Goal: Task Accomplishment & Management: Manage account settings

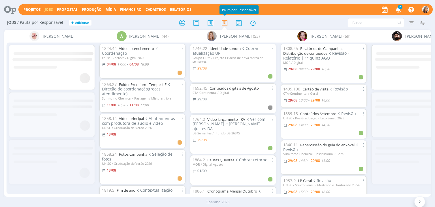
click at [400, 10] on icon "button" at bounding box center [398, 10] width 10 height 10
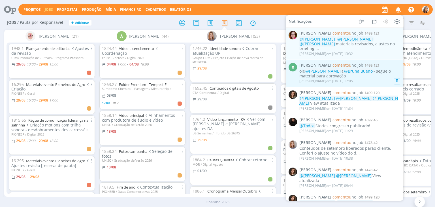
click at [340, 70] on div "oie @Vanessa Feron e @Bruna Bueno - segue o material para aprovação" at bounding box center [349, 74] width 101 height 10
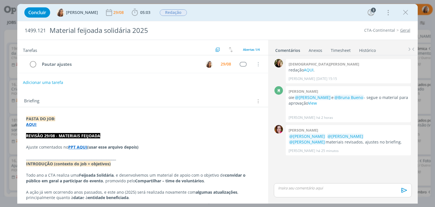
click at [50, 83] on button "Adicionar uma tarefa" at bounding box center [43, 83] width 40 height 10
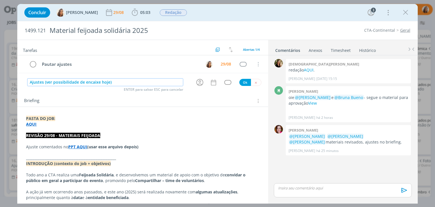
type input "Ajustes (ver possibilidade de encaixe hoje)"
click at [202, 81] on div "dialog" at bounding box center [200, 82] width 11 height 9
click at [199, 82] on icon "dialog" at bounding box center [199, 82] width 9 height 9
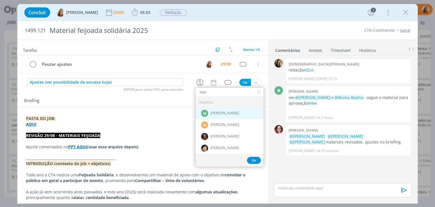
type input "mar"
click at [215, 113] on span "[PERSON_NAME]" at bounding box center [224, 113] width 29 height 5
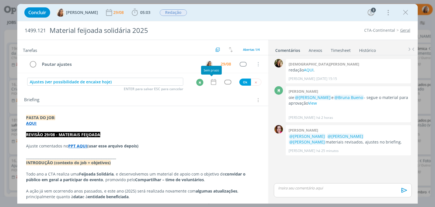
click at [210, 83] on icon "dialog" at bounding box center [213, 81] width 7 height 7
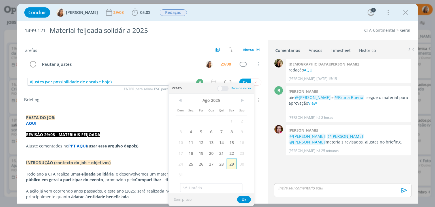
click at [230, 160] on span "29" at bounding box center [231, 163] width 10 height 11
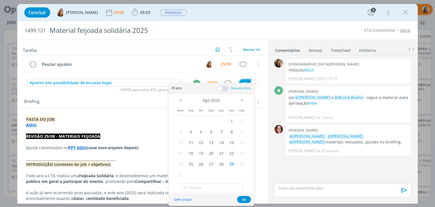
click at [243, 79] on button "Ok" at bounding box center [245, 82] width 12 height 7
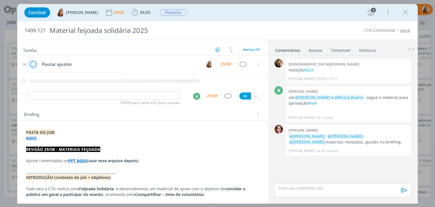
click at [35, 64] on icon "dialog" at bounding box center [33, 64] width 8 height 8
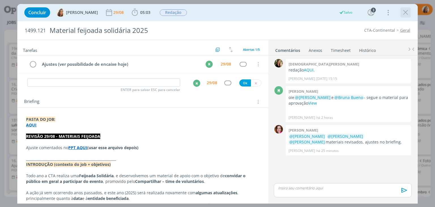
click at [405, 14] on icon "dialog" at bounding box center [405, 12] width 8 height 8
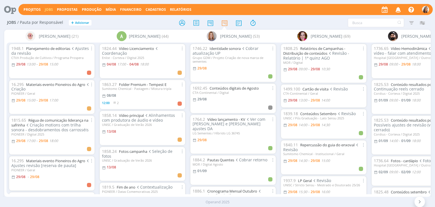
click at [398, 9] on icon "button" at bounding box center [398, 10] width 10 height 10
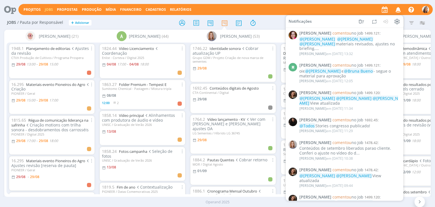
click at [269, 7] on div "Projetos Jobs Propostas Produção Mídia Financeiro Cadastros Relatórios Notifica…" at bounding box center [225, 9] width 414 height 11
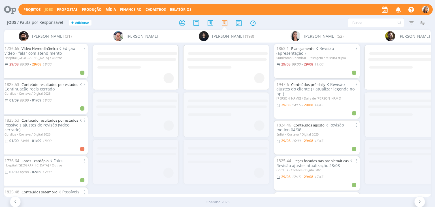
scroll to position [0, 455]
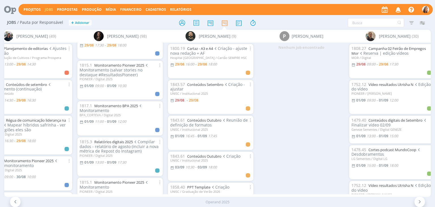
scroll to position [0, 1964]
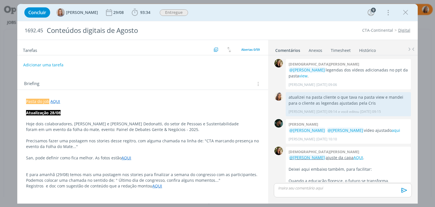
scroll to position [500, 0]
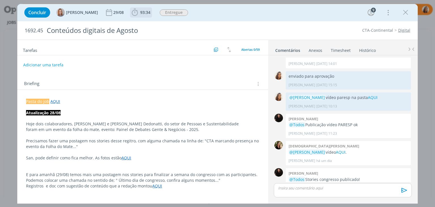
click at [150, 12] on span "93:34" at bounding box center [145, 12] width 10 height 5
click at [76, 102] on p "Pasta do job AQUI" at bounding box center [142, 101] width 233 height 6
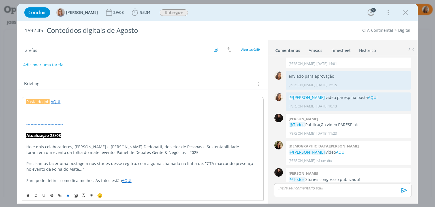
click at [55, 117] on p "dialog" at bounding box center [142, 118] width 232 height 6
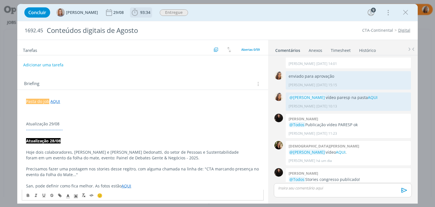
click at [144, 11] on span "93:34" at bounding box center [145, 12] width 10 height 5
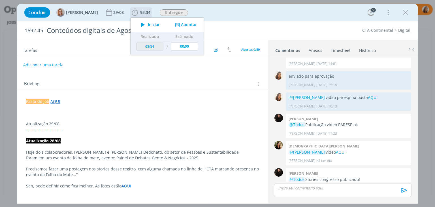
click at [145, 25] on icon "dialog" at bounding box center [143, 24] width 10 height 7
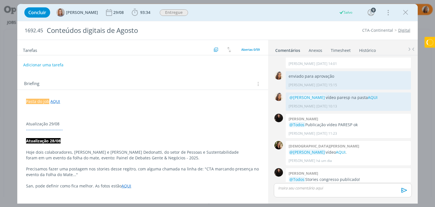
click at [49, 122] on p "Atualização 29/08" at bounding box center [142, 124] width 233 height 6
click at [49, 122] on p "Atualização 29/08" at bounding box center [142, 124] width 232 height 6
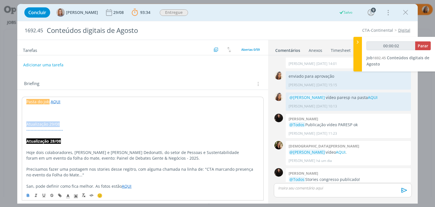
click at [27, 196] on icon "dialog" at bounding box center [28, 195] width 2 height 1
click at [79, 125] on p "Atualização 29/08" at bounding box center [142, 124] width 232 height 6
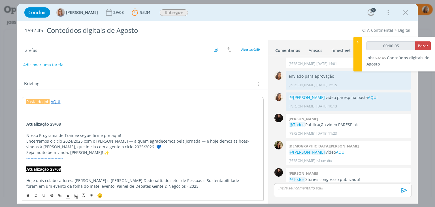
click at [28, 141] on p "Encerramos o ciclo 2024/2025 com o Kevin Kellermann — a quem agradecemos pela j…" at bounding box center [142, 143] width 232 height 11
click at [35, 129] on p "dialog" at bounding box center [142, 130] width 232 height 6
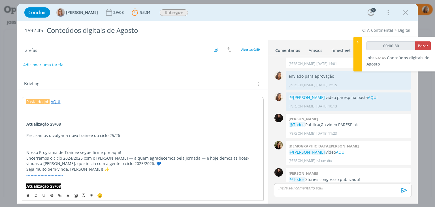
click at [130, 135] on p "Precisamos divulgar a nova trainee do ciclo 25/26" at bounding box center [142, 135] width 232 height 6
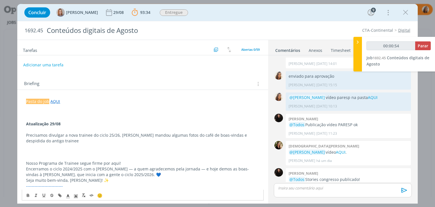
click at [52, 138] on p "Precisamos divulgar a nova trainee do ciclo 25/26, Leila mandou algumas fotos d…" at bounding box center [142, 137] width 233 height 11
click at [133, 169] on p "Encerramos o ciclo 2024/2025 com o Kevin Kellermann — a quem agradecemos pela j…" at bounding box center [142, 171] width 233 height 11
click at [199, 168] on p "Encerramos o ciclo 2024/2025 com o Kevin Kellermann, a quem agradecemos pela jo…" at bounding box center [142, 171] width 233 height 11
click at [28, 181] on p "Seja muito bem-vinda, Alexsandra! ✨" at bounding box center [142, 180] width 233 height 6
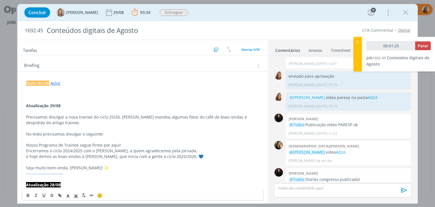
scroll to position [28, 0]
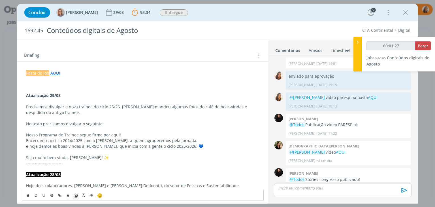
click at [108, 159] on p "Seja muito bem-vinda, Alexsandra! ✨" at bounding box center [142, 158] width 233 height 6
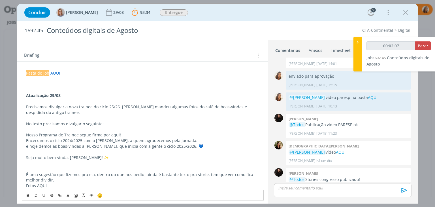
scroll to position [33, 0]
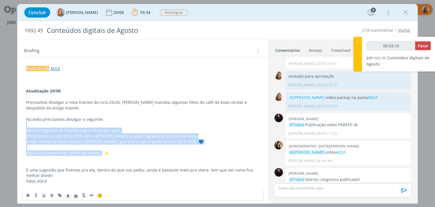
drag, startPoint x: 98, startPoint y: 154, endPoint x: 22, endPoint y: 127, distance: 81.6
click at [37, 195] on icon "dialog" at bounding box center [36, 195] width 5 height 5
click at [106, 151] on p "Seja muito bem-vinda, Alexsandra! ✨" at bounding box center [142, 153] width 233 height 6
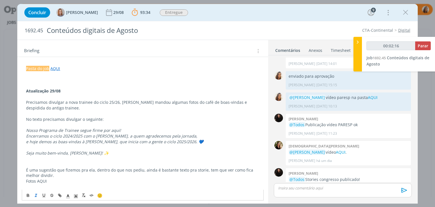
click at [56, 69] on link "AQUI" at bounding box center [55, 68] width 10 height 5
click at [68, 77] on link "https://sobeae.sharepoint.com/:f:/s/SOBEAE/Ev2MM6RfnkVHszmxeLLRzhgBXJ_s30YgqTT-…" at bounding box center [63, 79] width 43 height 7
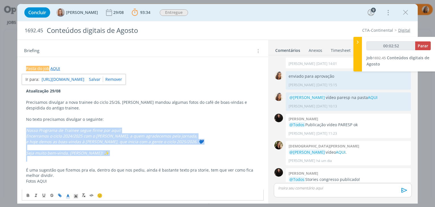
drag, startPoint x: 102, startPoint y: 155, endPoint x: 12, endPoint y: 127, distance: 93.8
click at [12, 127] on div "Concluir Amanda Oliveira 29/08 93:34 Parar Apontar Data * 29/08/2025 Horas * 00…" at bounding box center [217, 103] width 435 height 207
copy div "Nosso Programa de Trainee segue firme por aqui! Encerramos o ciclo 2024/2025 co…"
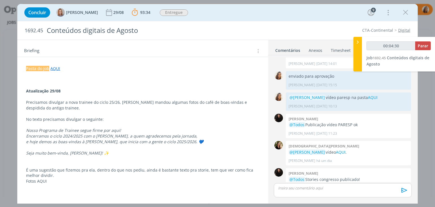
click at [46, 179] on p "Fotos AQUI" at bounding box center [142, 181] width 233 height 6
type input "00:04:31"
click at [59, 195] on icon "dialog" at bounding box center [59, 195] width 2 height 2
type input "AQUI"
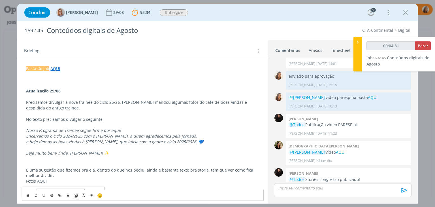
type input "00:04:32"
paste input "https://sobeae.sharepoint.com/:f:/s/SOBEAE/EhVR5ZfemOhEvHPQ3_6gfZwBrpCchnINq_cl…"
type input "https://sobeae.sharepoint.com/:f:/s/SOBEAE/EhVR5ZfemOhEvHPQ3_6gfZwBrpCchnINq_cl…"
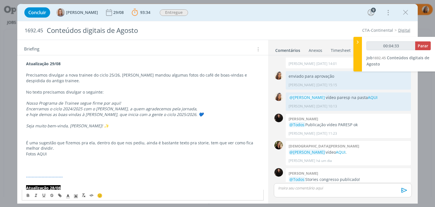
scroll to position [61, 0]
click at [38, 152] on p "Fotos AQUI" at bounding box center [142, 153] width 233 height 6
type input "00:04:35"
click at [57, 195] on icon "dialog" at bounding box center [59, 195] width 5 height 5
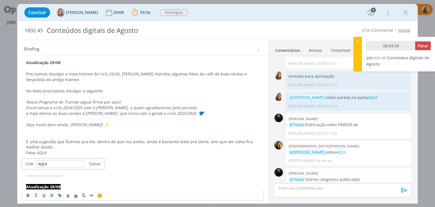
scroll to position [0, 0]
paste input "https://sobeae.sharepoint.com/:f:/s/SOBEAE/EhVR5ZfemOhEvHPQ3_6gfZwBrpCchnINq_cl…"
type input "https://sobeae.sharepoint.com/:f:/s/SOBEAE/EhVR5ZfemOhEvHPQ3_6gfZwBrpCchnINq_cl…"
type input "00:04:36"
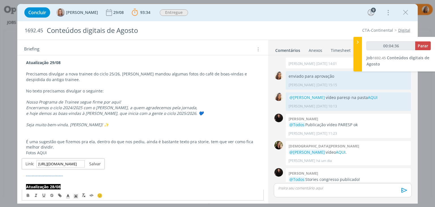
type input "https://sobeae.sharepoint.com/:f:/s/SOBEAE/EhVR5ZfemOhEvHPQ3_6gfZwBrpCchnINq_cl…"
click at [96, 164] on link "dialog" at bounding box center [93, 163] width 16 height 5
click at [86, 161] on p "dialog" at bounding box center [142, 164] width 233 height 6
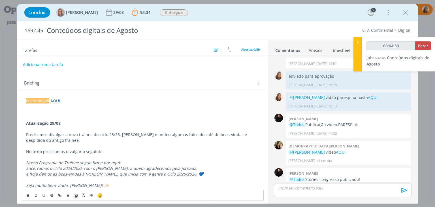
click at [44, 64] on button "Adicionar uma tarefa" at bounding box center [43, 65] width 40 height 10
type input "00:04:40"
type input "Pu"
type input "00:04:41"
type input "Publicar"
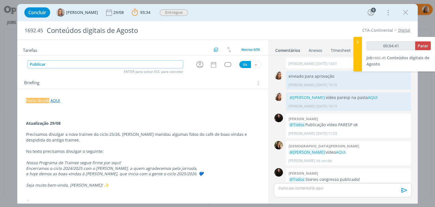
type input "00:04:42"
type input "Publicar stori"
type input "00:04:43"
type input "Publicar stories"
type input "00:04:44"
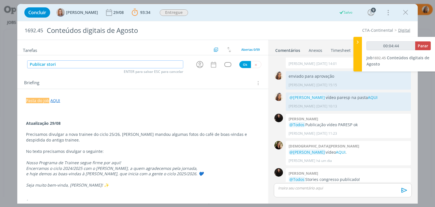
type input "Publicar stor"
type input "00:04:45"
type input "Publicar storie"
type input "00:04:46"
type input "Publicar stories"
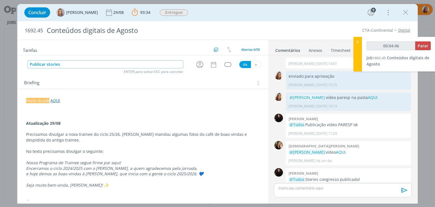
type input "00:04:47"
type input "Publicar stories train"
type input "00:04:48"
type input "Publicar stories trainee"
type input "00:04:50"
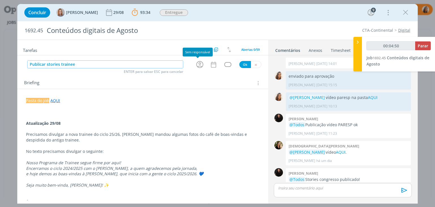
click at [198, 63] on icon "dialog" at bounding box center [199, 64] width 9 height 9
type input "Publicar stories trainee"
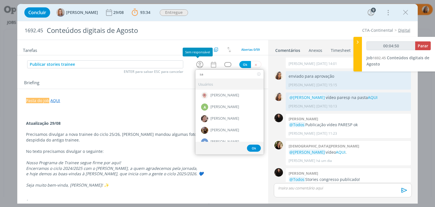
type input "san"
type input "00:04:51"
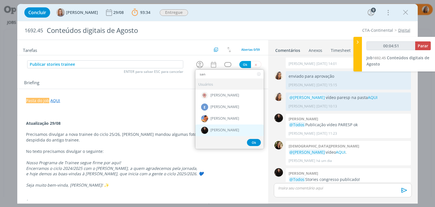
type input "san"
click at [222, 127] on div "[PERSON_NAME]" at bounding box center [229, 130] width 68 height 12
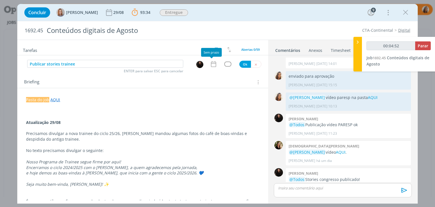
click at [213, 67] on icon "dialog" at bounding box center [213, 63] width 7 height 7
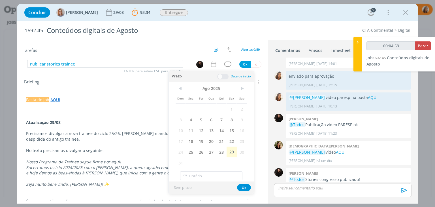
type input "00:04:54"
type input "15:00"
click at [221, 174] on input "15:00" at bounding box center [211, 175] width 62 height 9
type input "00:04:56"
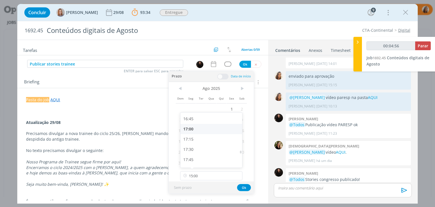
click at [219, 133] on div "17:00" at bounding box center [211, 129] width 63 height 10
type input "17:00"
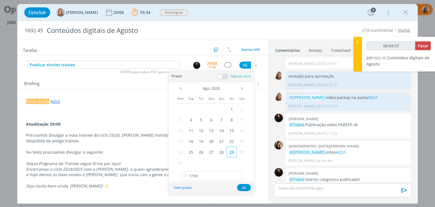
click at [230, 154] on span "29" at bounding box center [231, 151] width 10 height 11
click at [245, 186] on button "Ok" at bounding box center [244, 187] width 14 height 7
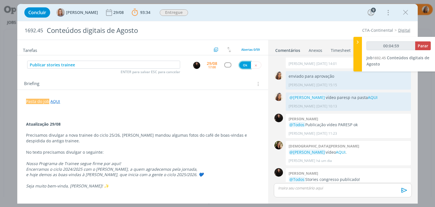
click at [242, 65] on button "Ok" at bounding box center [245, 64] width 12 height 7
type input "00:05:00"
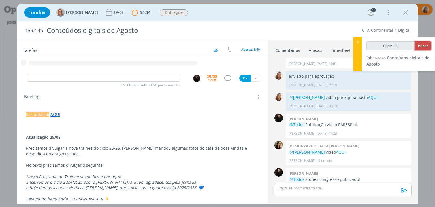
click at [426, 48] on span "Parar" at bounding box center [422, 45] width 10 height 5
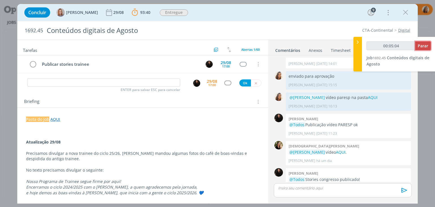
click at [424, 44] on span "Parar" at bounding box center [422, 45] width 10 height 5
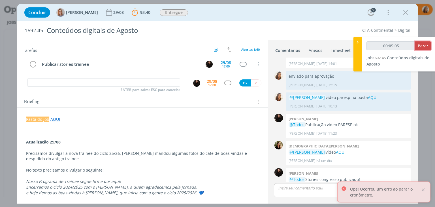
click at [424, 50] on button "Parar" at bounding box center [423, 45] width 16 height 9
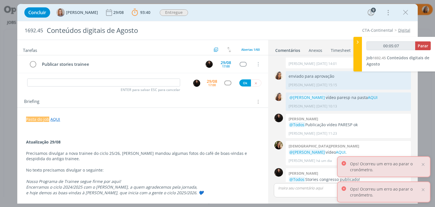
type input "00:06:00"
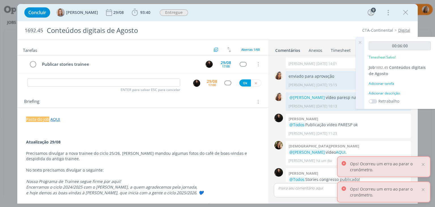
click at [388, 91] on div "Adicionar descrição" at bounding box center [400, 93] width 62 height 5
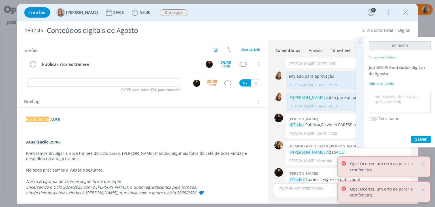
click at [391, 95] on textarea at bounding box center [399, 102] width 59 height 20
type textarea "pautar storie"
click at [419, 140] on span "Salvar" at bounding box center [421, 138] width 12 height 5
click at [360, 42] on icon at bounding box center [360, 42] width 10 height 11
